Goal: Task Accomplishment & Management: Use online tool/utility

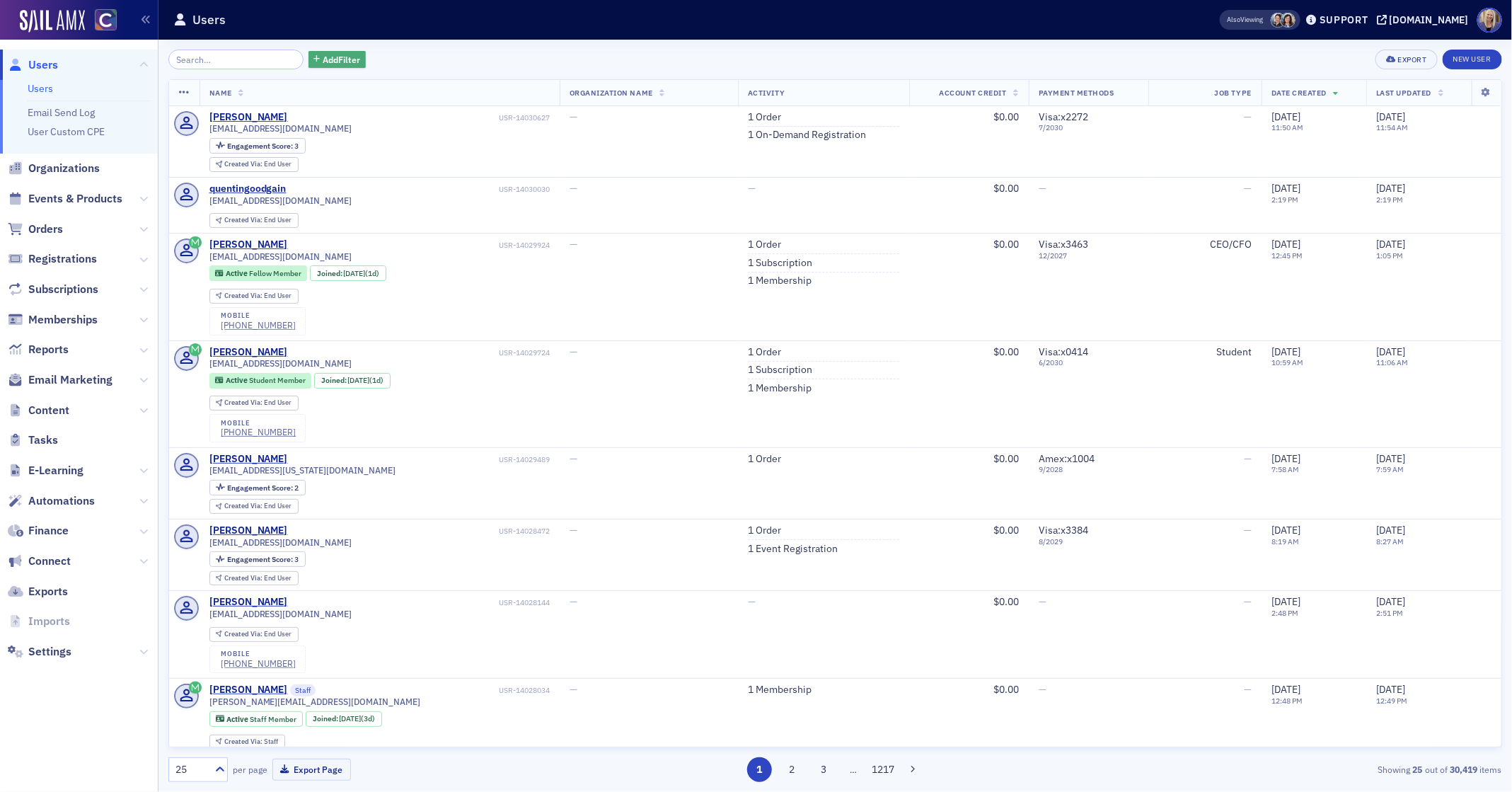
click at [322, 63] on span "Add Filter" at bounding box center [341, 59] width 37 height 12
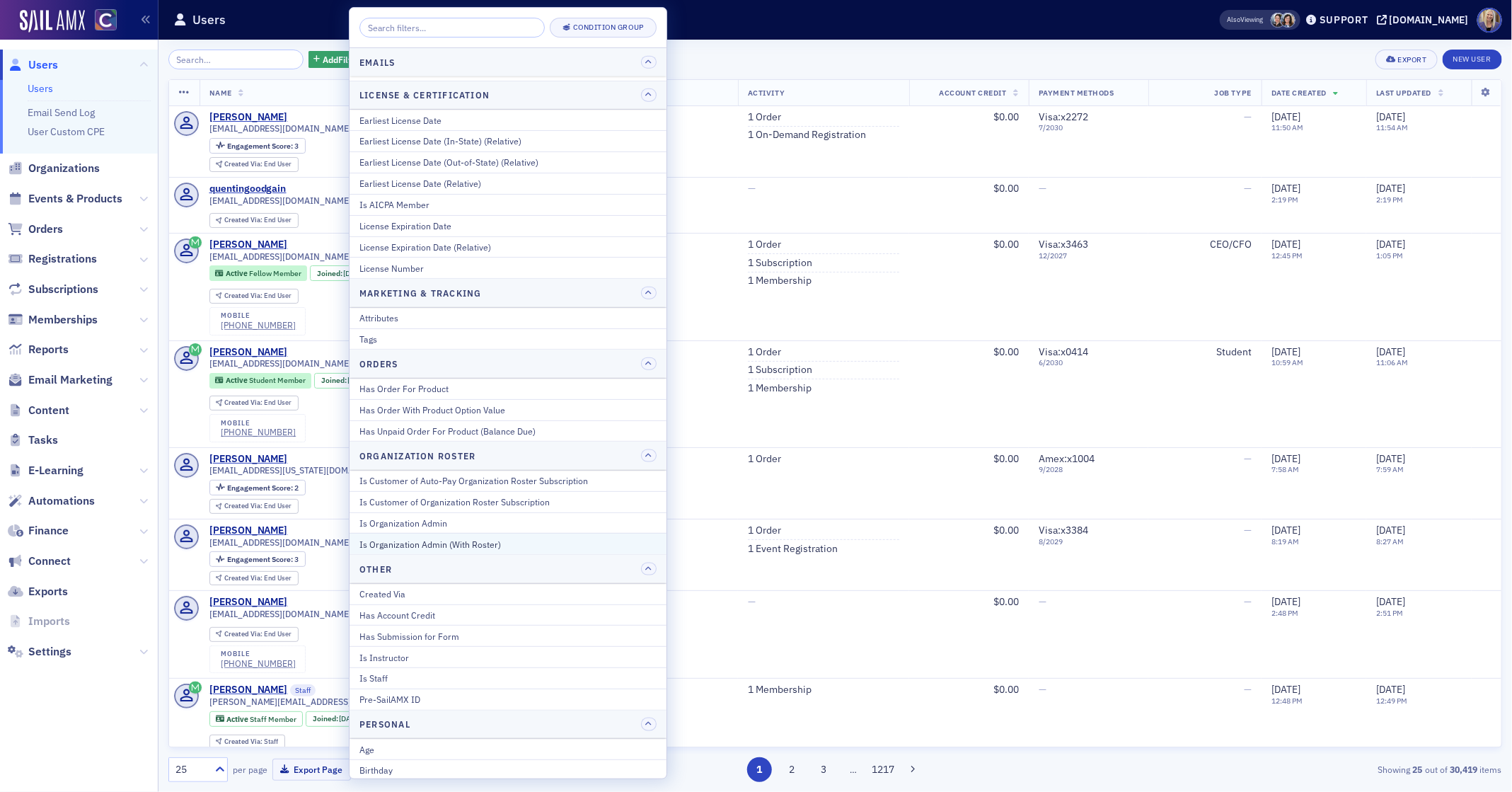
scroll to position [794, 0]
click at [389, 601] on div "Has Account Credit" at bounding box center [508, 607] width 298 height 12
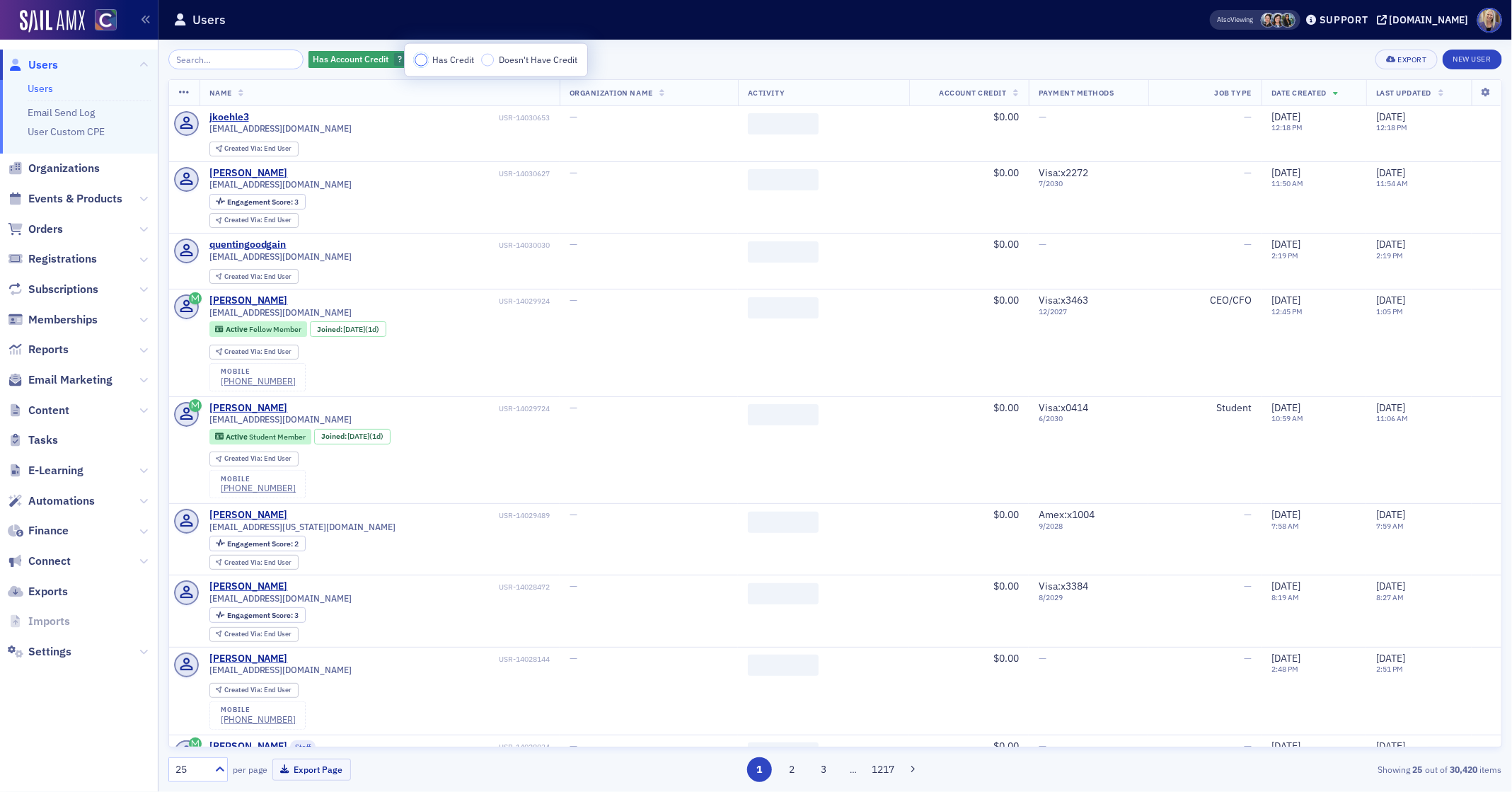
click at [421, 61] on input "Has Credit" at bounding box center [421, 60] width 12 height 12
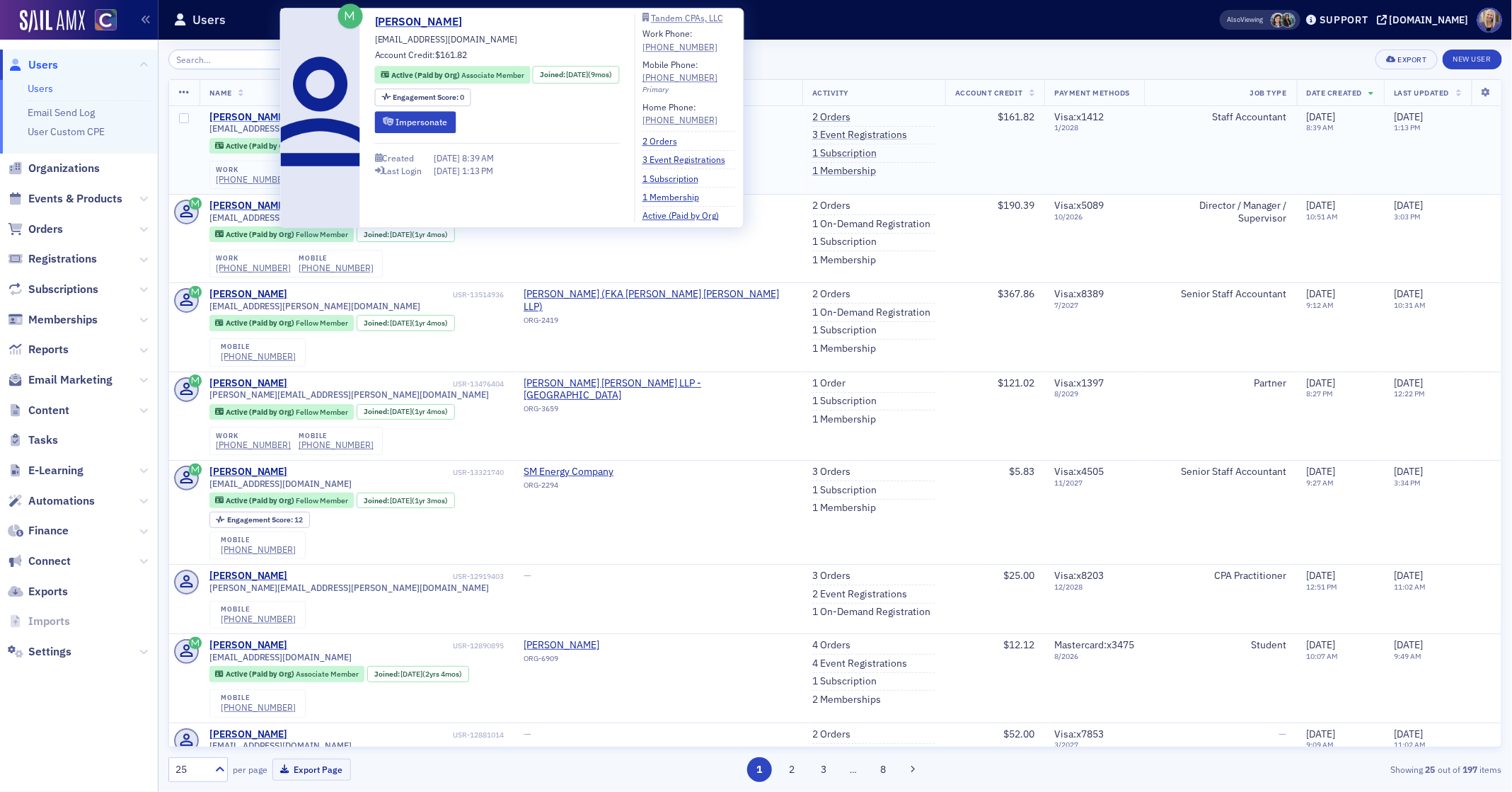
click at [239, 118] on div "[PERSON_NAME]" at bounding box center [248, 117] width 79 height 12
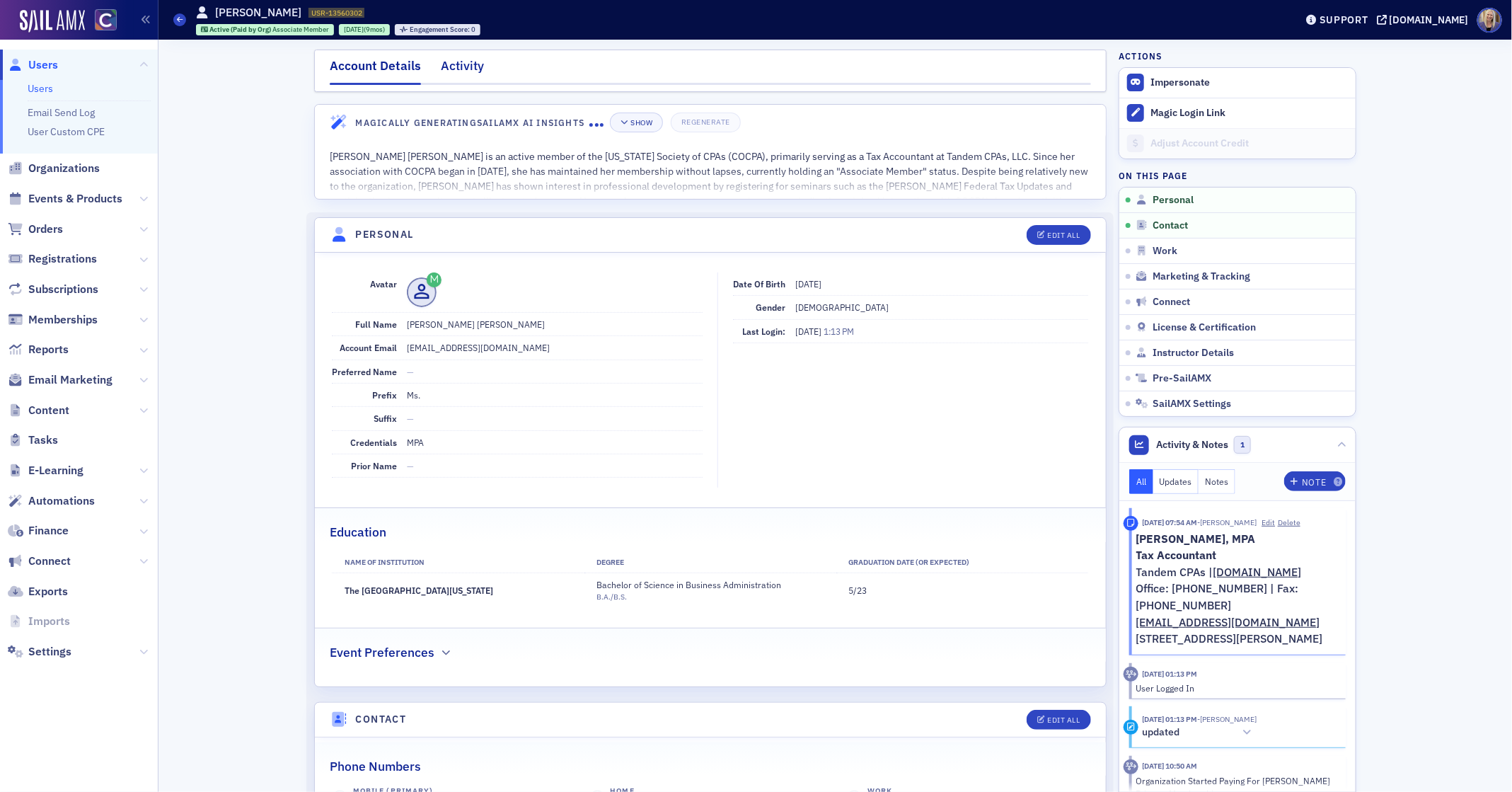
click at [470, 66] on div "Activity" at bounding box center [462, 69] width 43 height 26
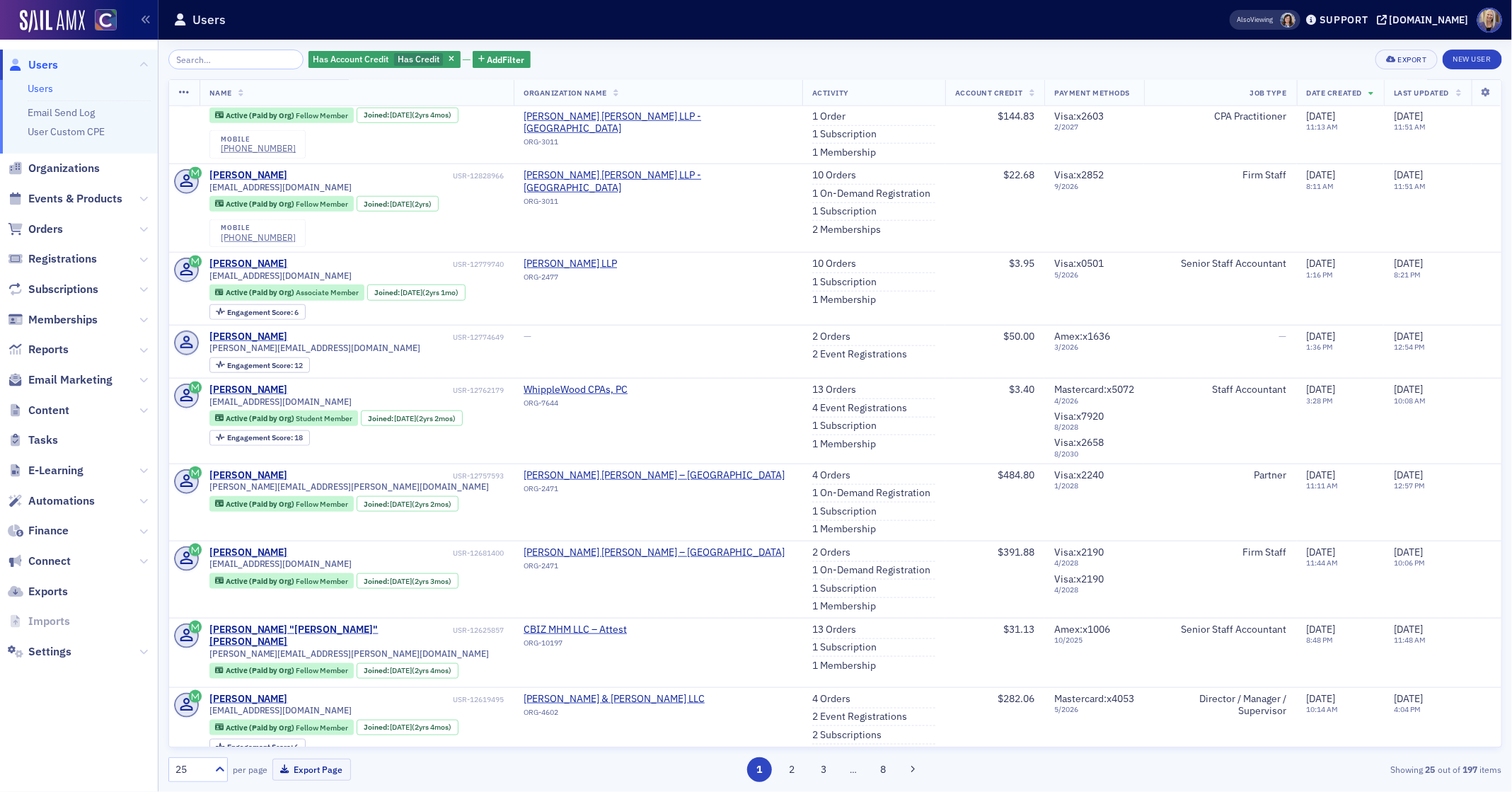
scroll to position [1325, 0]
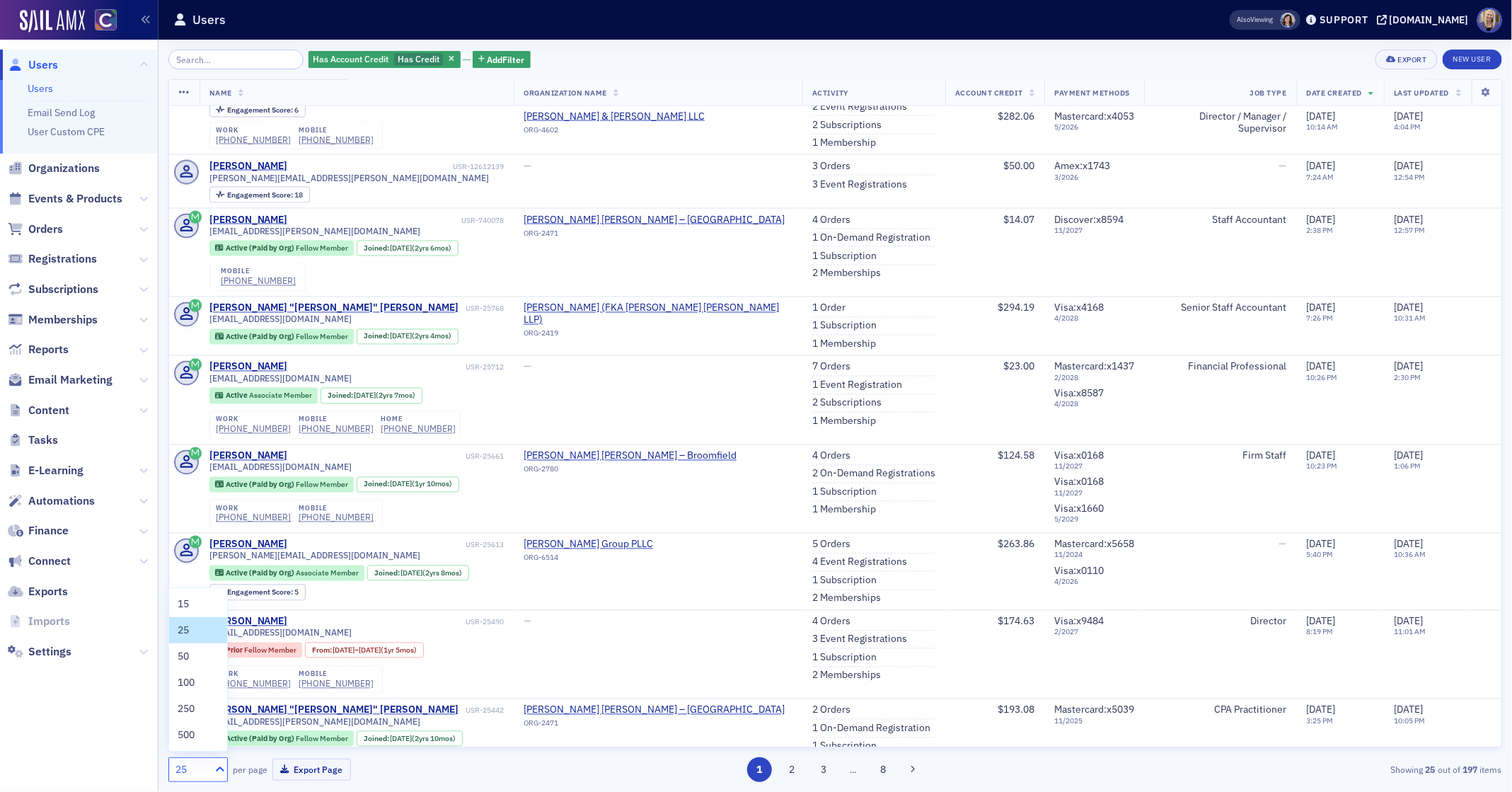
click at [223, 771] on icon at bounding box center [220, 769] width 14 height 14
click at [194, 710] on span "250" at bounding box center [186, 709] width 17 height 15
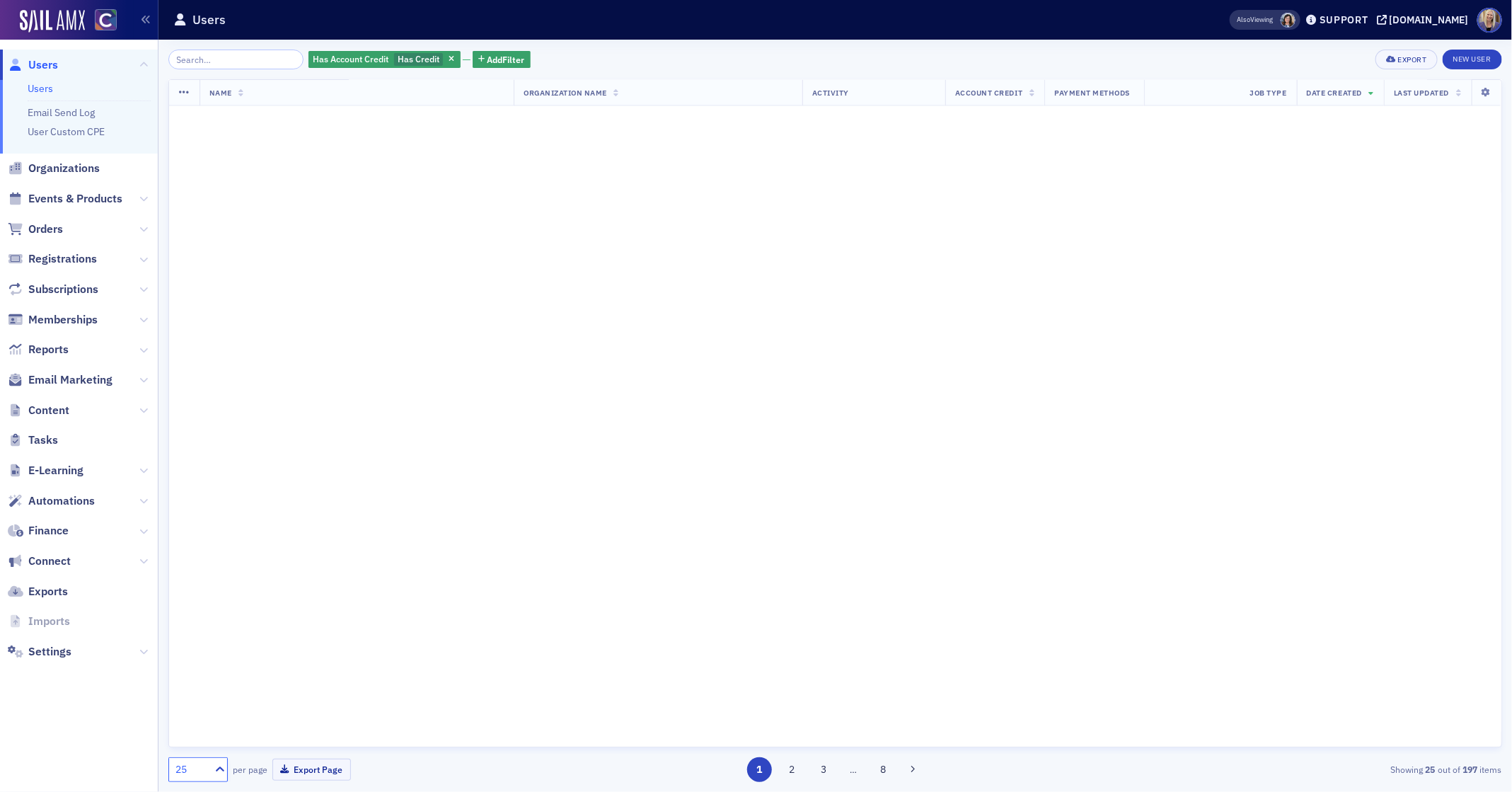
scroll to position [0, 0]
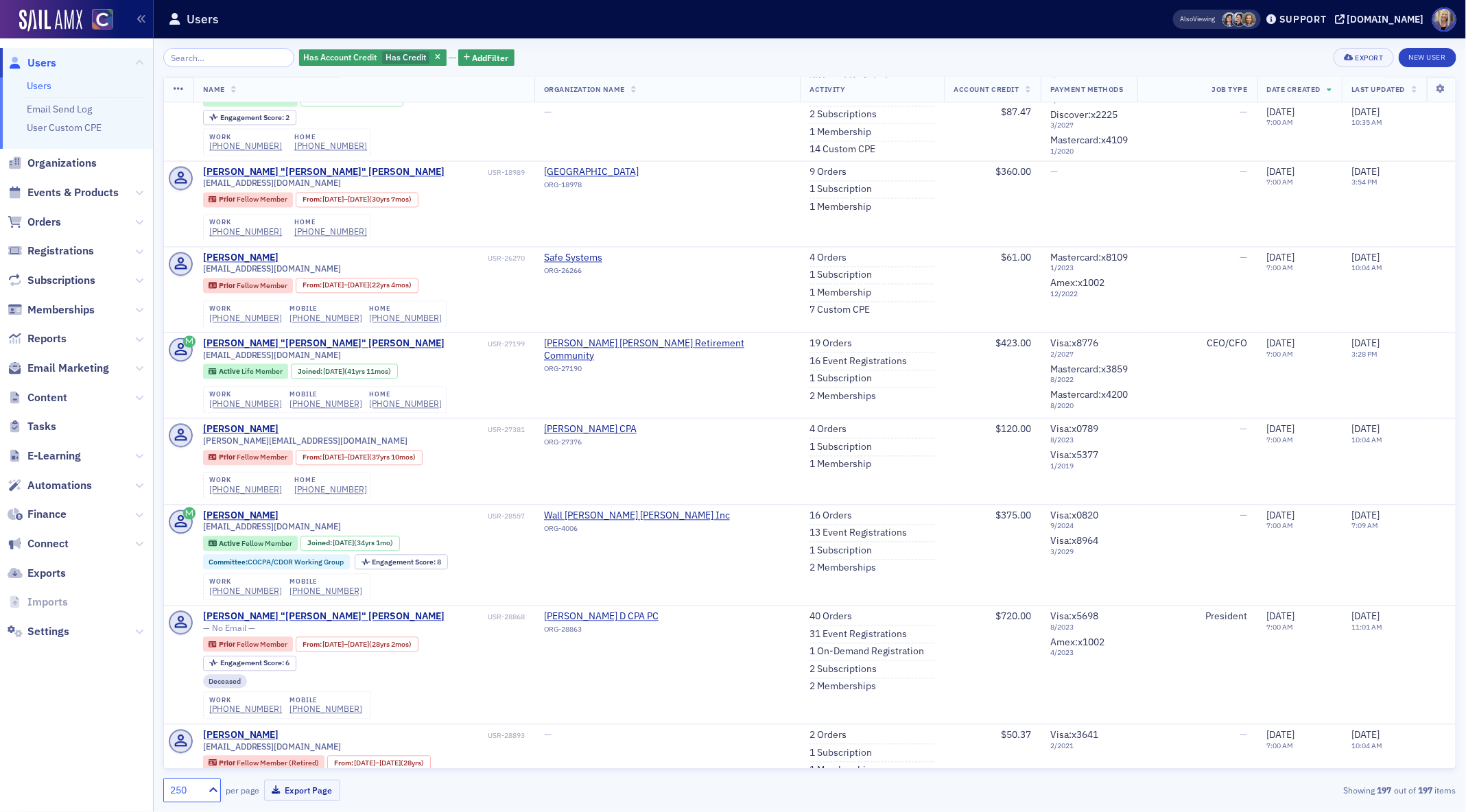
scroll to position [16577, 0]
